Goal: Task Accomplishment & Management: Complete application form

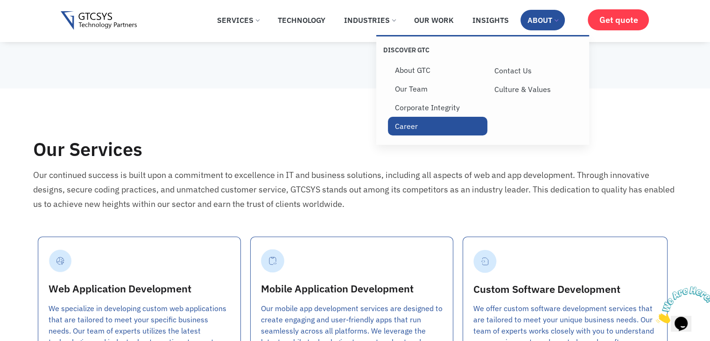
click at [410, 127] on link "Career" at bounding box center [437, 126] width 99 height 19
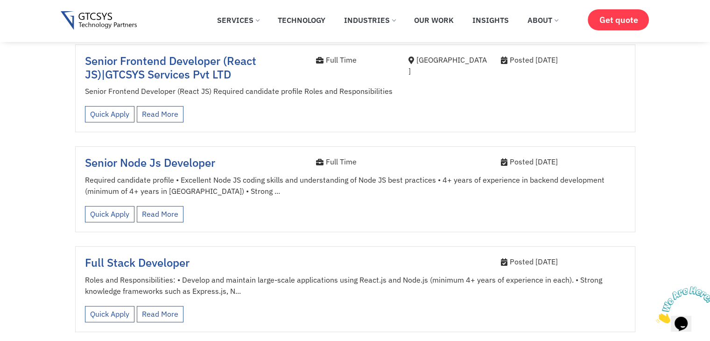
scroll to position [467, 0]
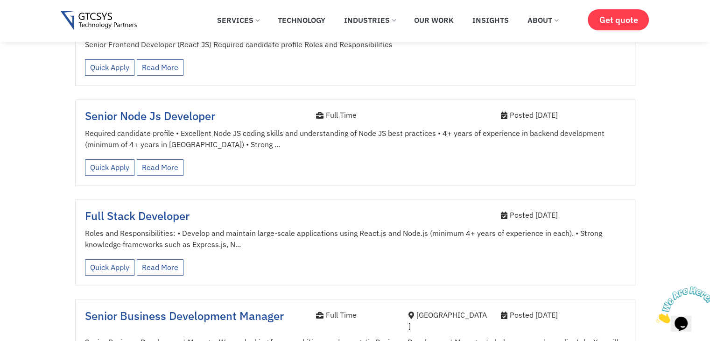
click at [168, 109] on span "Senior Node Js Developer" at bounding box center [150, 115] width 130 height 15
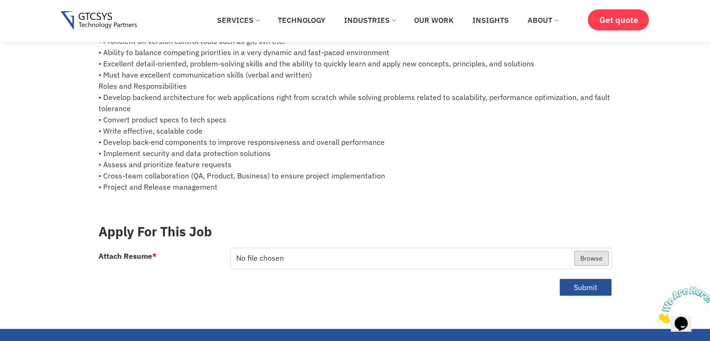
scroll to position [234, 0]
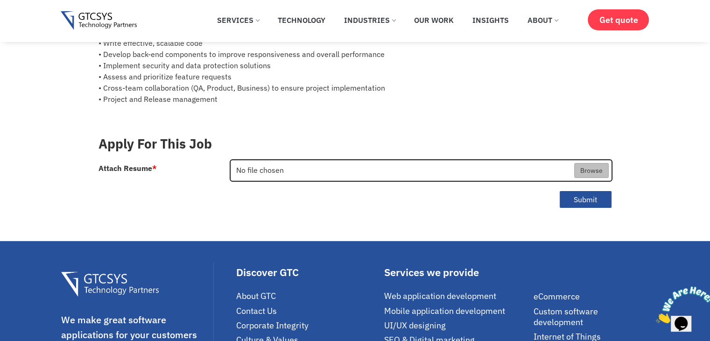
click at [587, 170] on input "Attach Resume *" at bounding box center [421, 170] width 381 height 21
type input "C:\fakepath\Viraj Shah Team Lead.pdf"
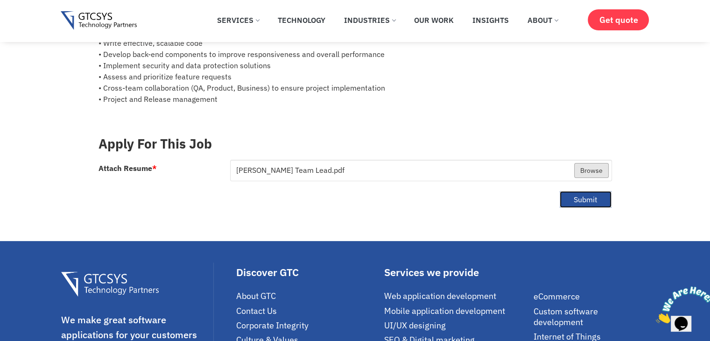
click at [587, 197] on button "Submit" at bounding box center [585, 200] width 53 height 18
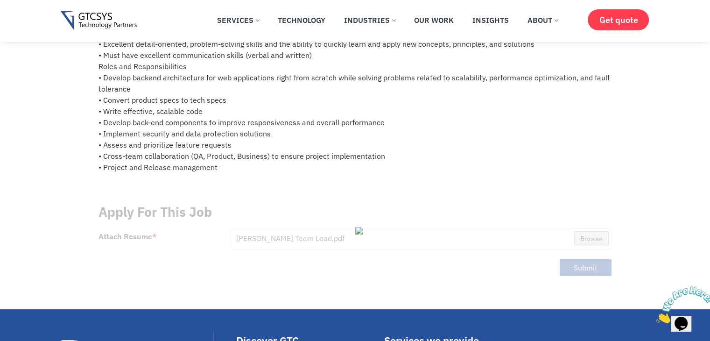
scroll to position [0, 0]
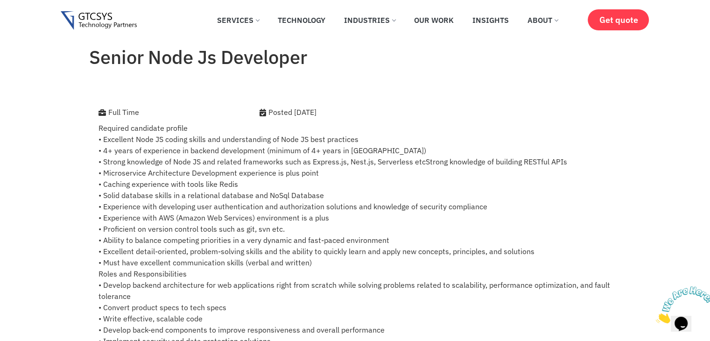
click at [87, 16] on img at bounding box center [99, 20] width 76 height 19
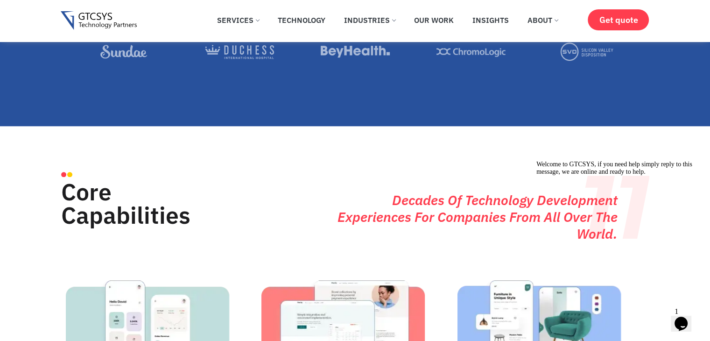
scroll to position [887, 0]
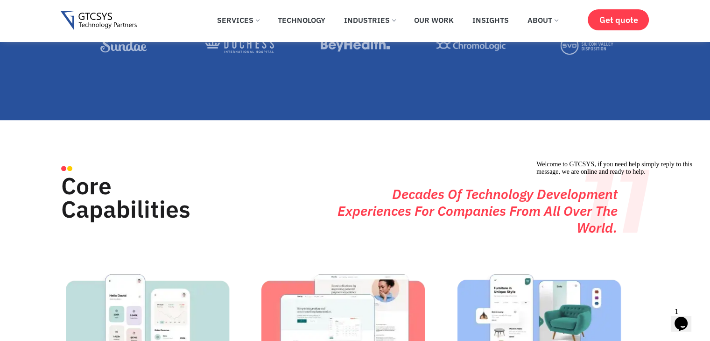
click at [679, 311] on span "1" at bounding box center [677, 311] width 4 height 8
click at [537, 161] on icon "Chat attention grabber" at bounding box center [537, 161] width 0 height 0
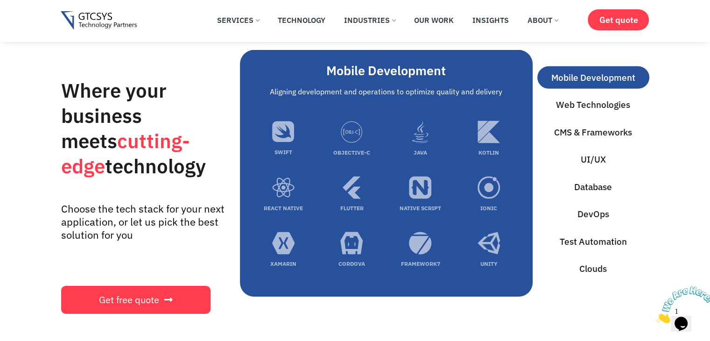
scroll to position [3036, 0]
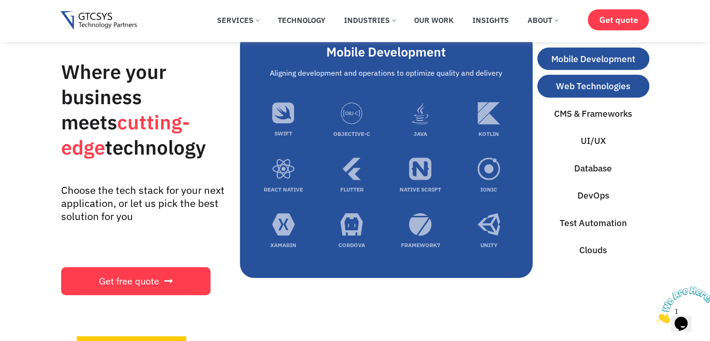
click at [577, 93] on span "Web Technologies" at bounding box center [593, 86] width 74 height 14
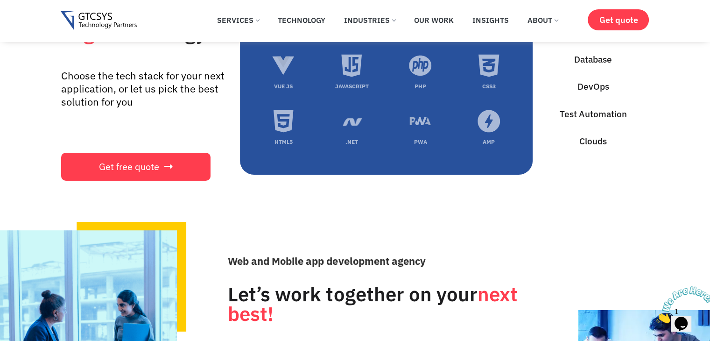
scroll to position [3176, 0]
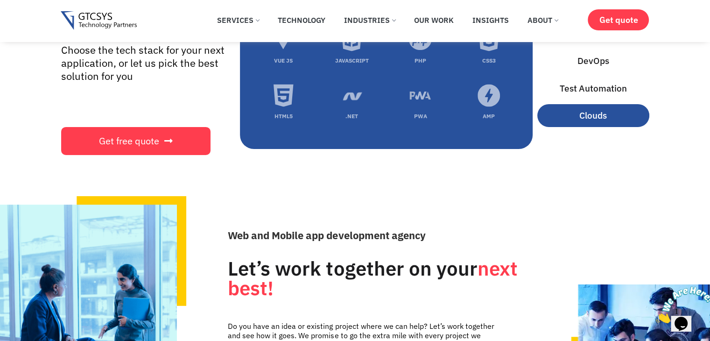
click at [594, 122] on span "Clouds" at bounding box center [594, 116] width 28 height 14
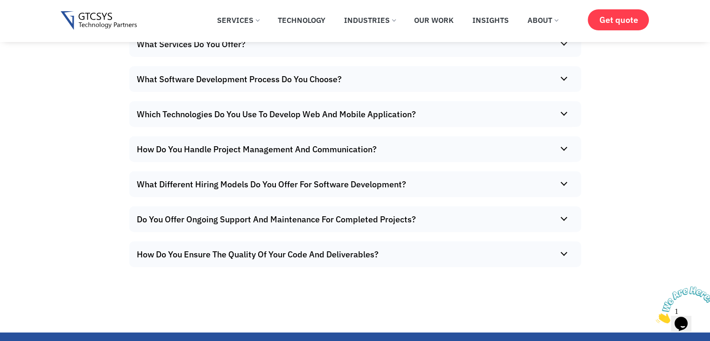
scroll to position [6118, 0]
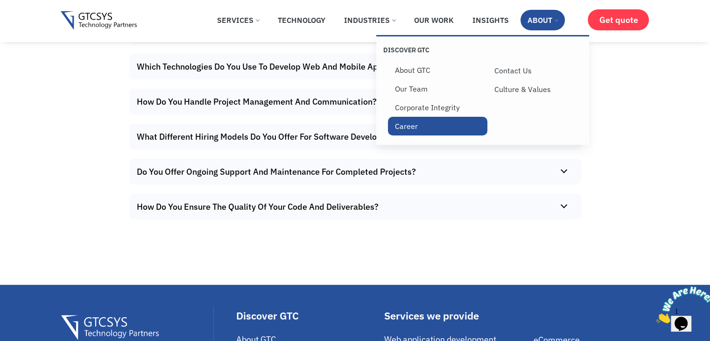
click at [401, 127] on link "Career" at bounding box center [437, 126] width 99 height 19
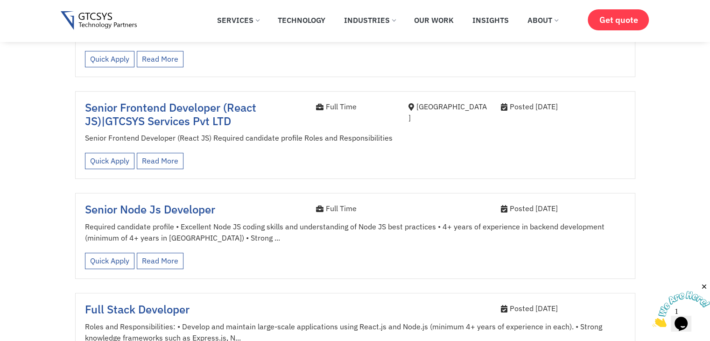
click at [157, 202] on span "Senior Node Js Developer" at bounding box center [150, 209] width 130 height 15
